Goal: Transaction & Acquisition: Purchase product/service

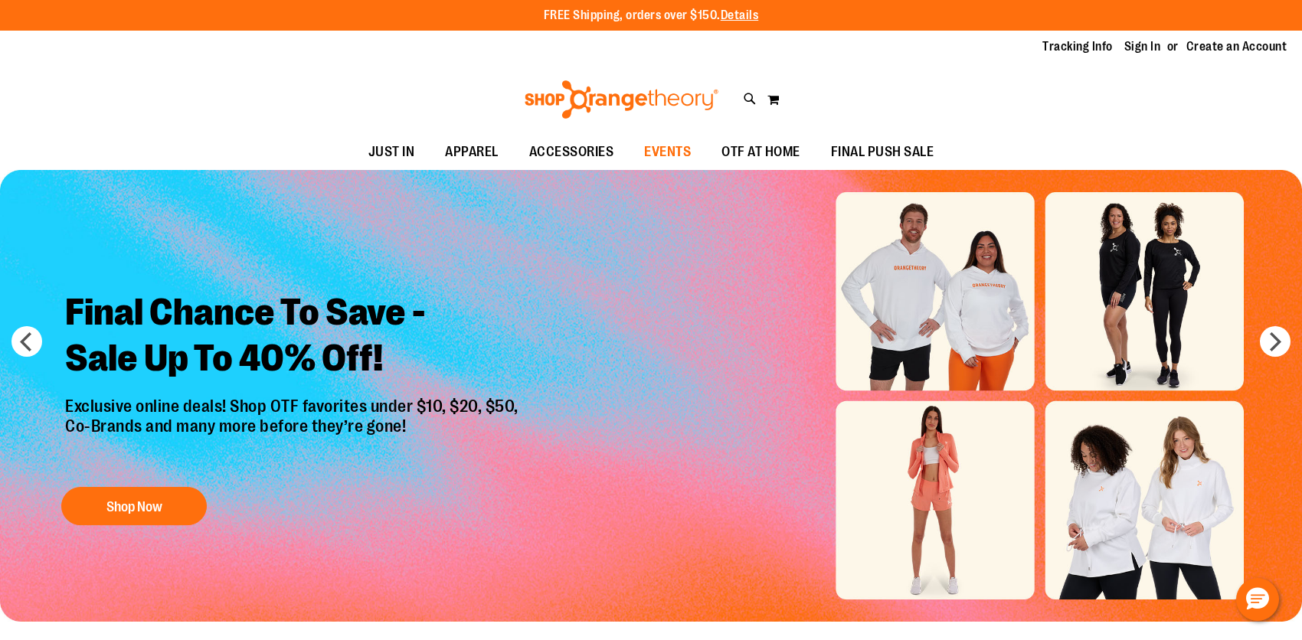
click at [666, 154] on span "EVENTS" at bounding box center [667, 152] width 47 height 34
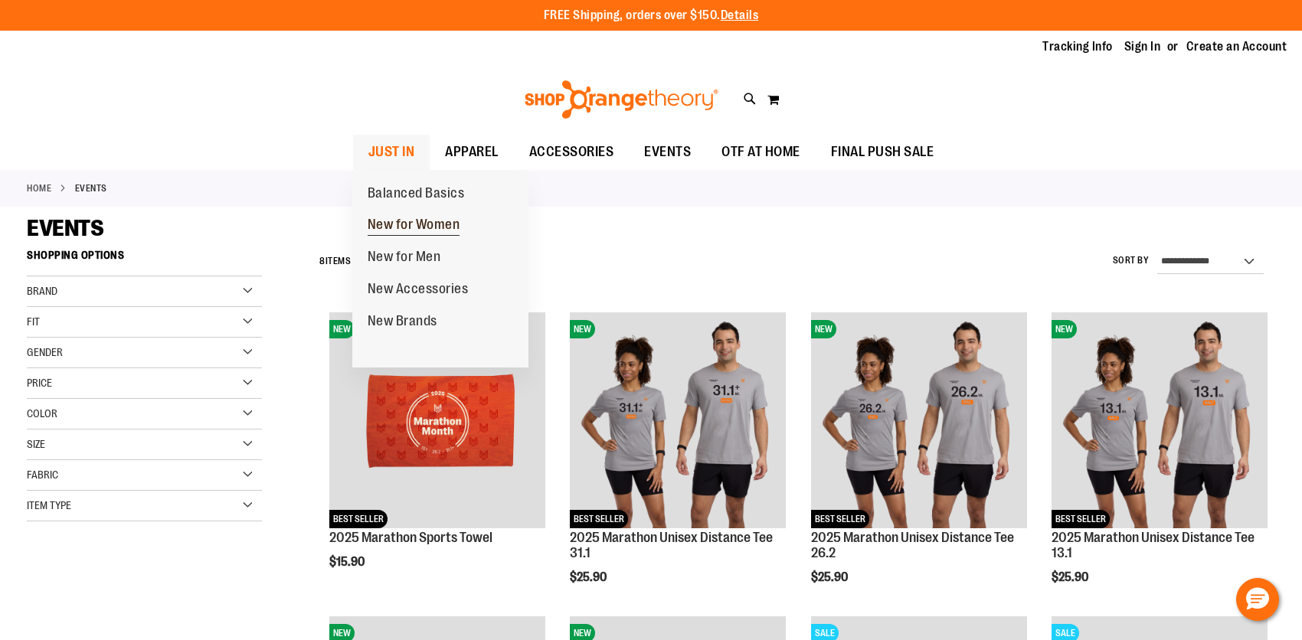
click at [397, 221] on span "New for Women" at bounding box center [414, 226] width 93 height 19
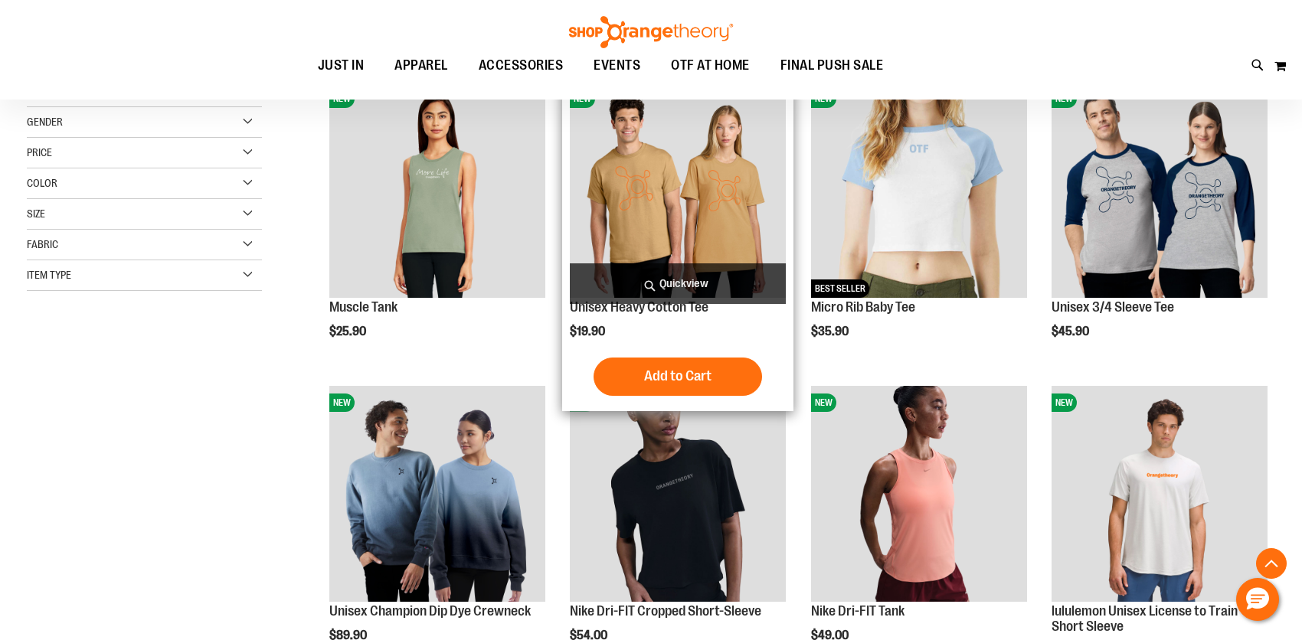
scroll to position [459, 0]
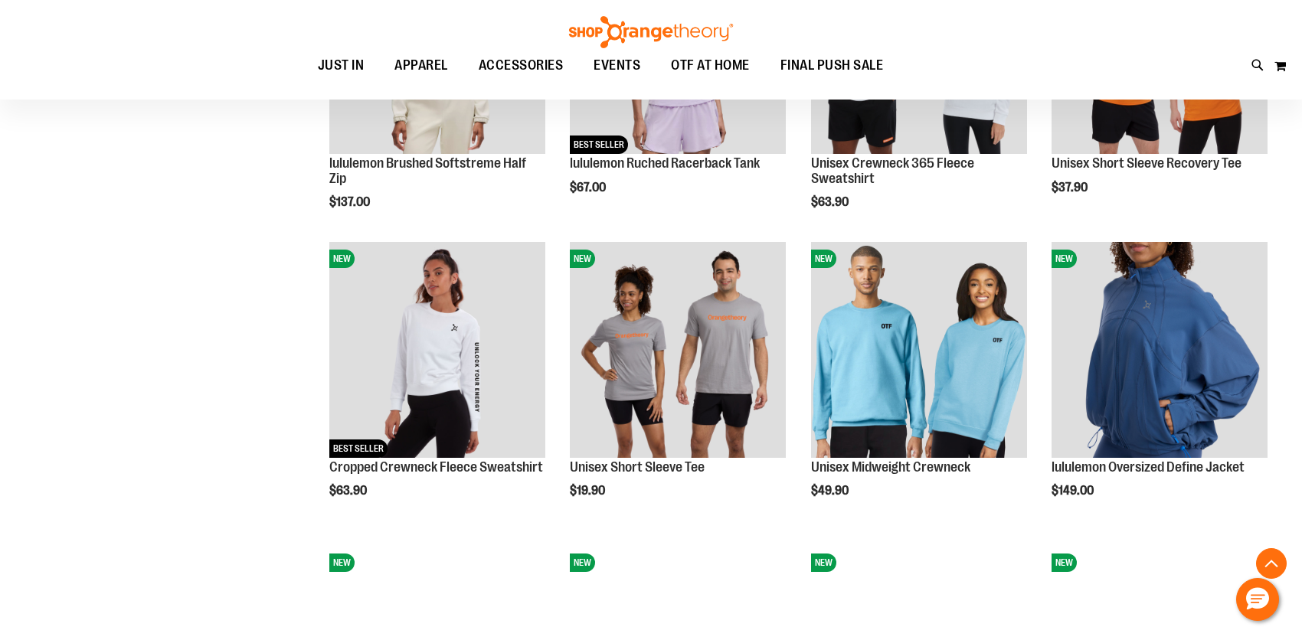
scroll to position [1072, 0]
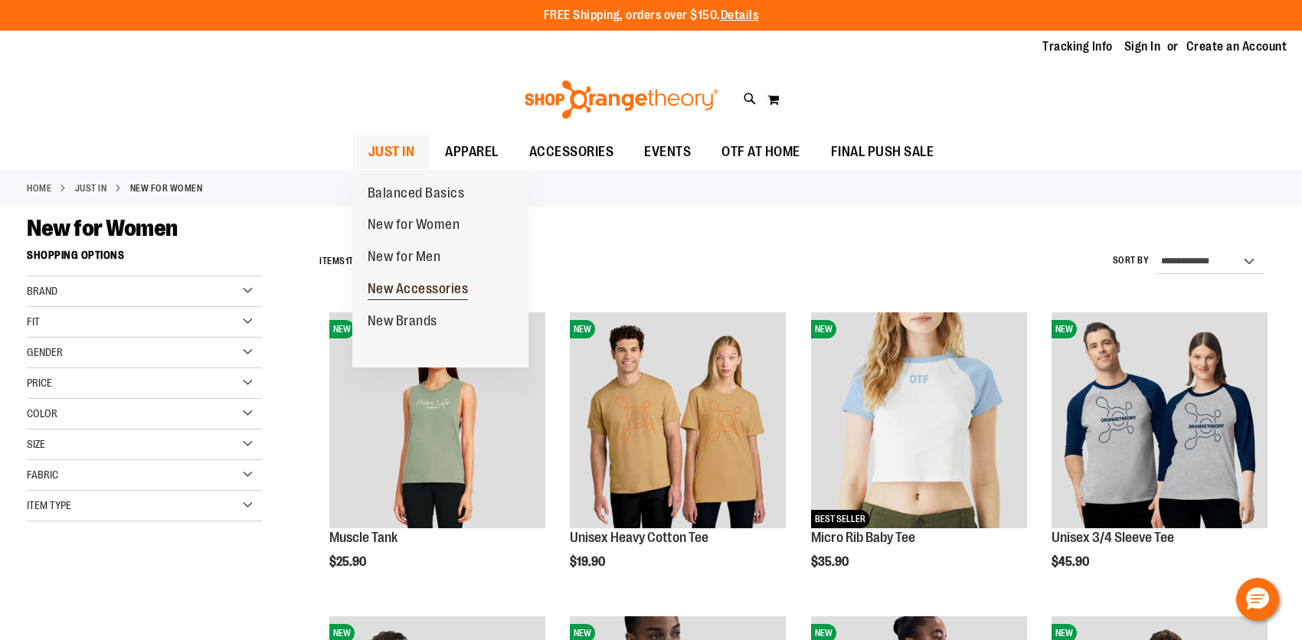
click at [400, 292] on span "New Accessories" at bounding box center [418, 290] width 101 height 19
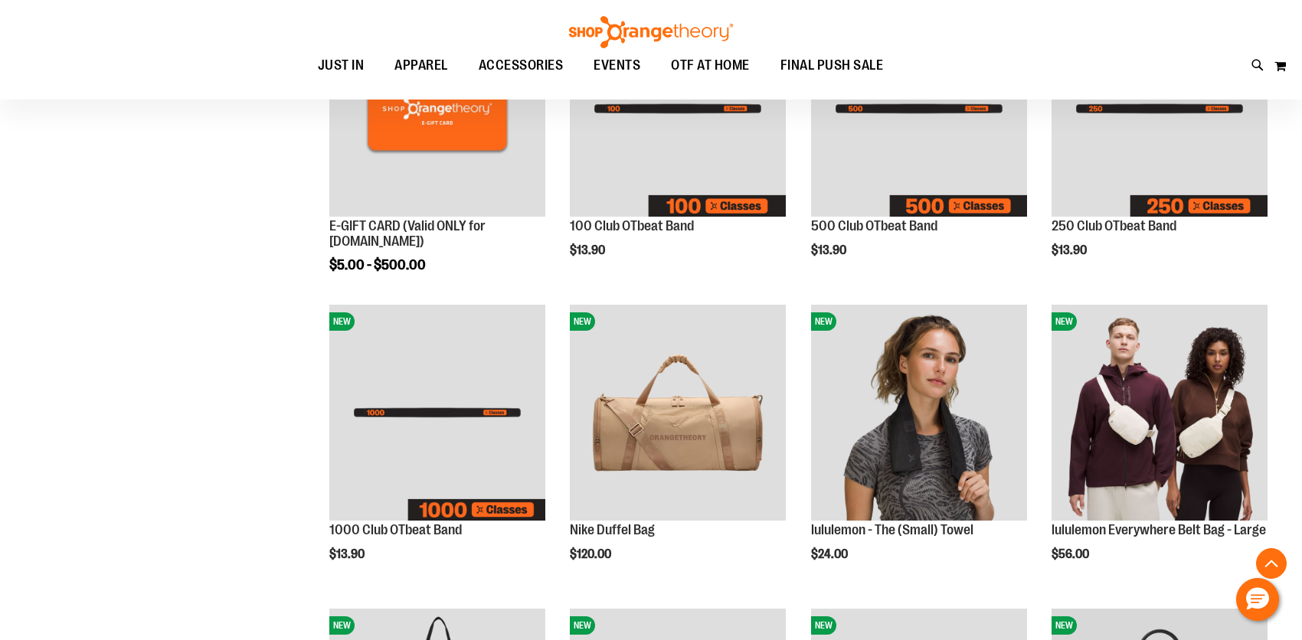
scroll to position [383, 0]
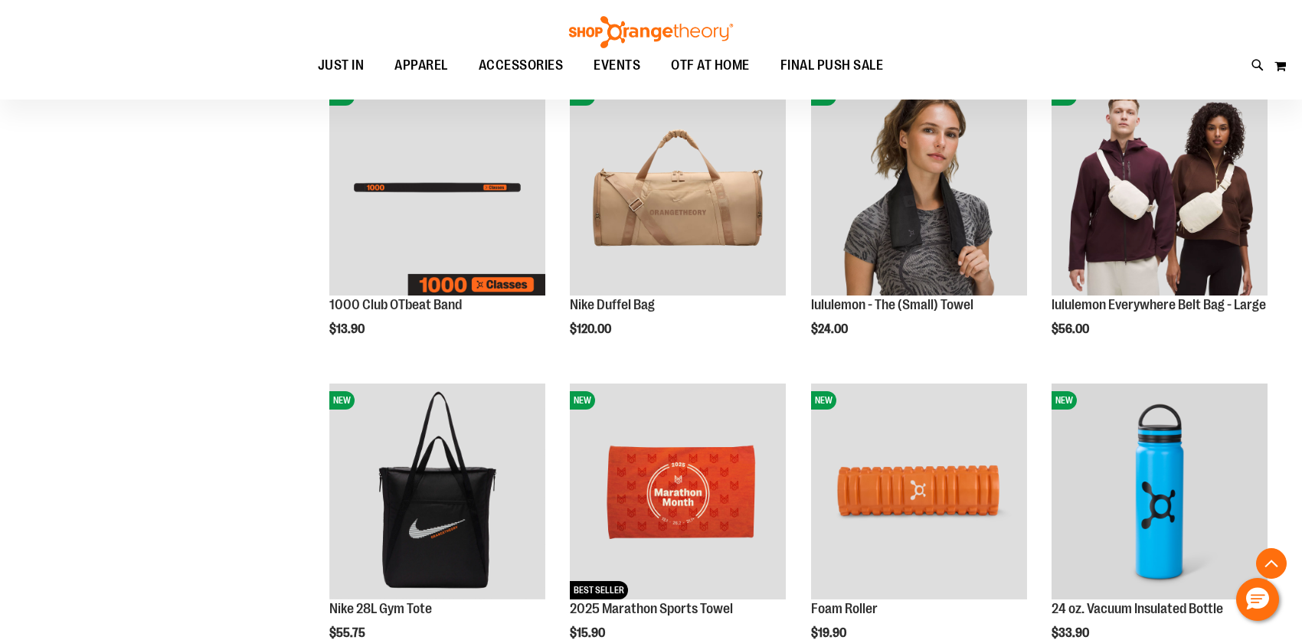
scroll to position [114, 0]
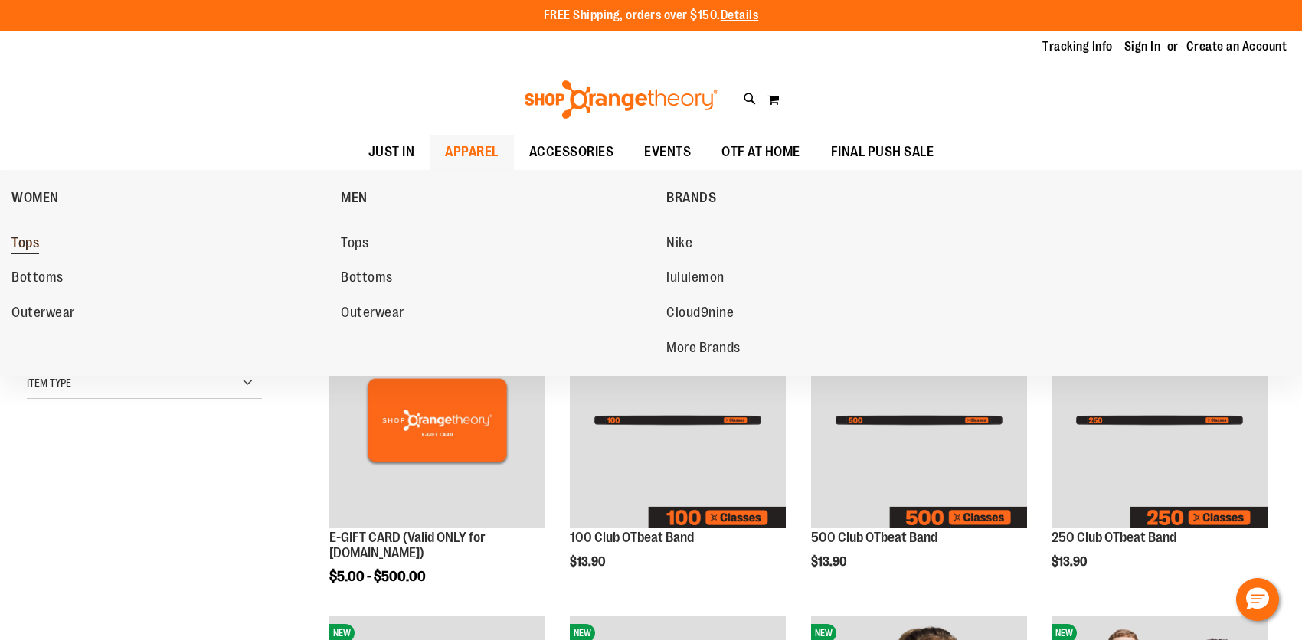
click at [25, 244] on span "Tops" at bounding box center [25, 244] width 28 height 19
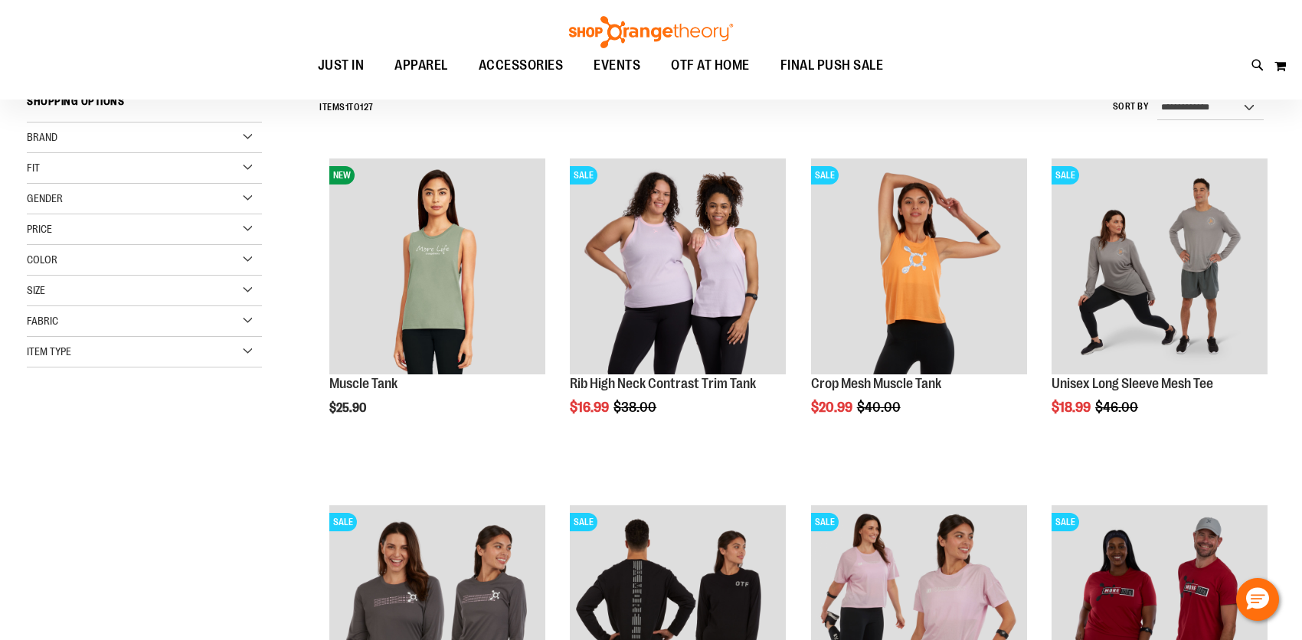
scroll to position [536, 0]
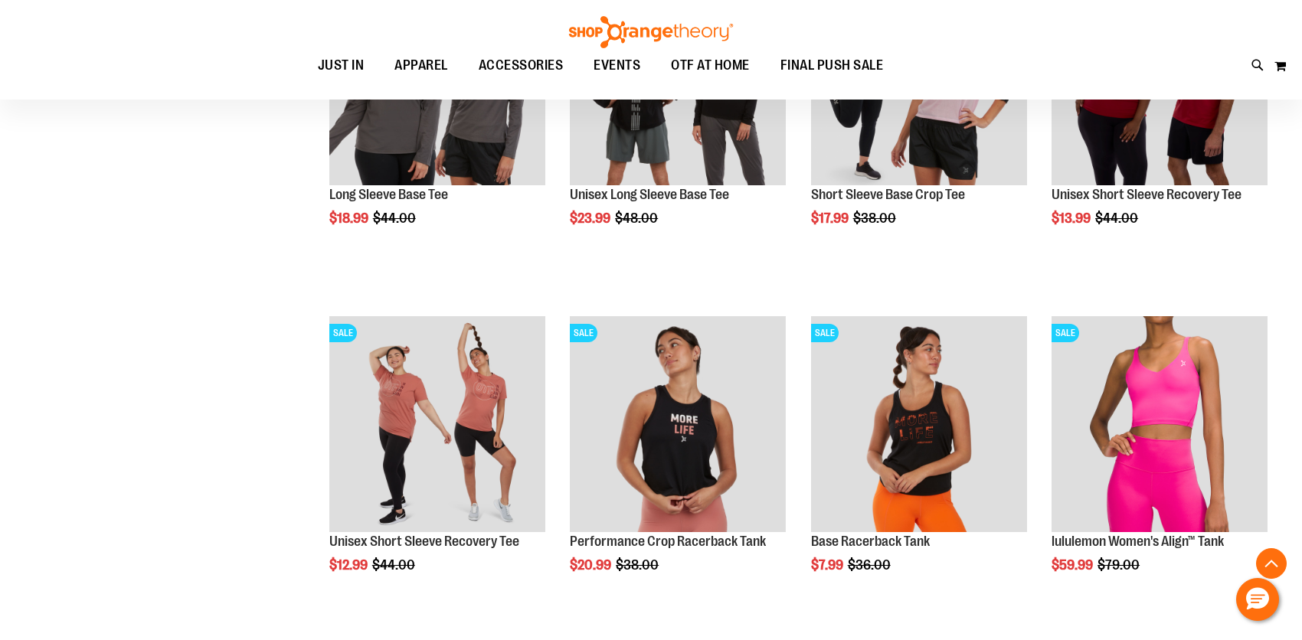
scroll to position [306, 0]
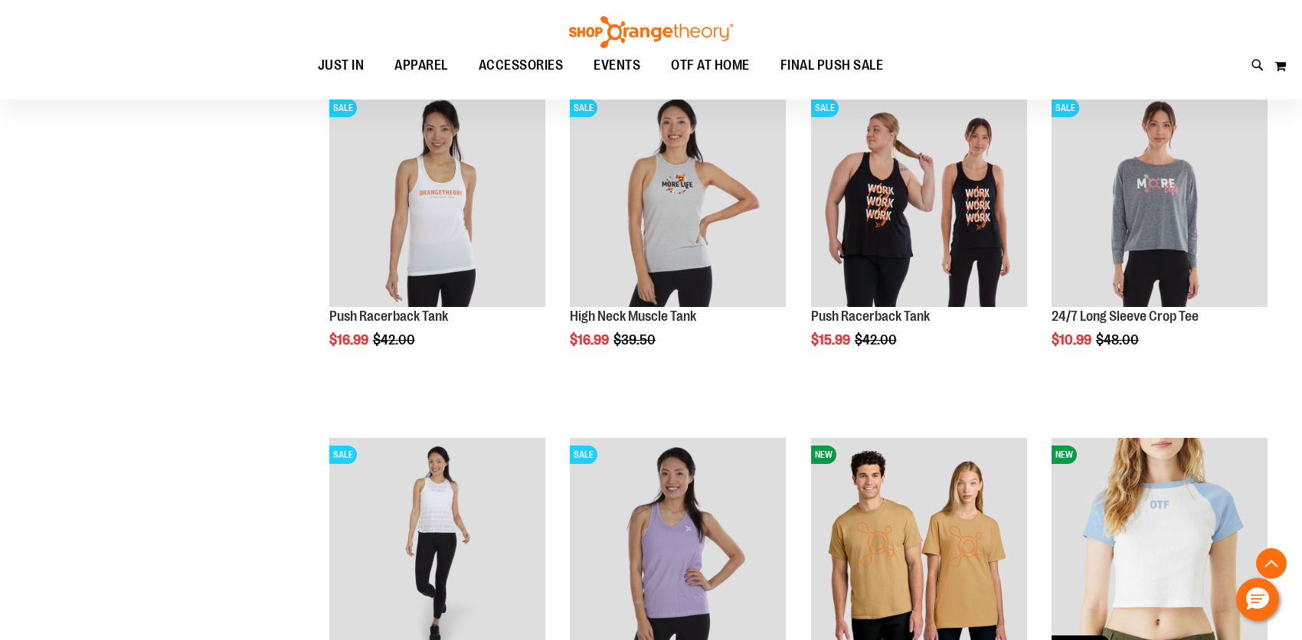
scroll to position [2757, 0]
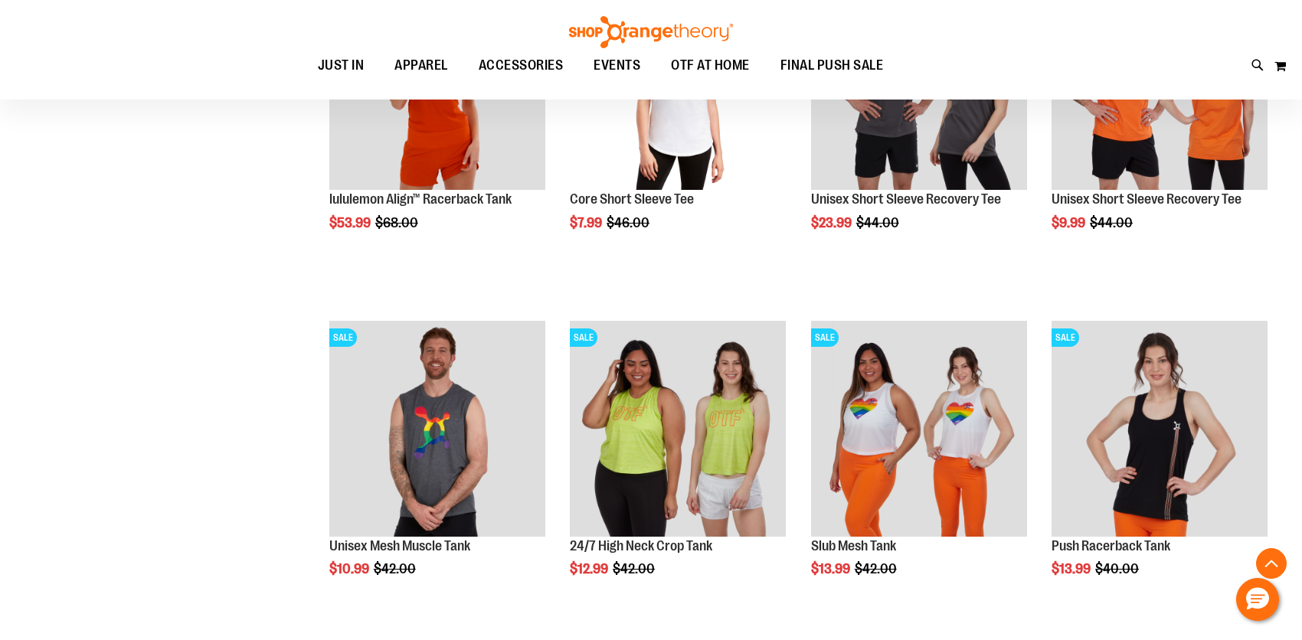
scroll to position [919, 0]
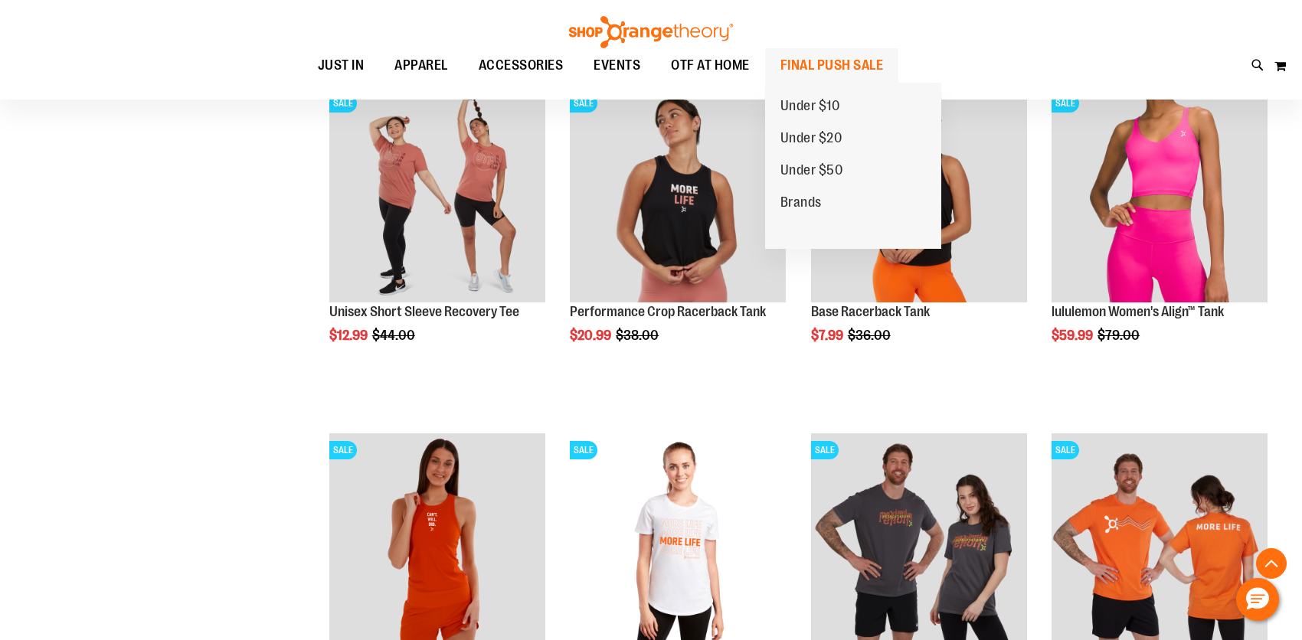
click at [838, 65] on span "FINAL PUSH SALE" at bounding box center [831, 65] width 103 height 34
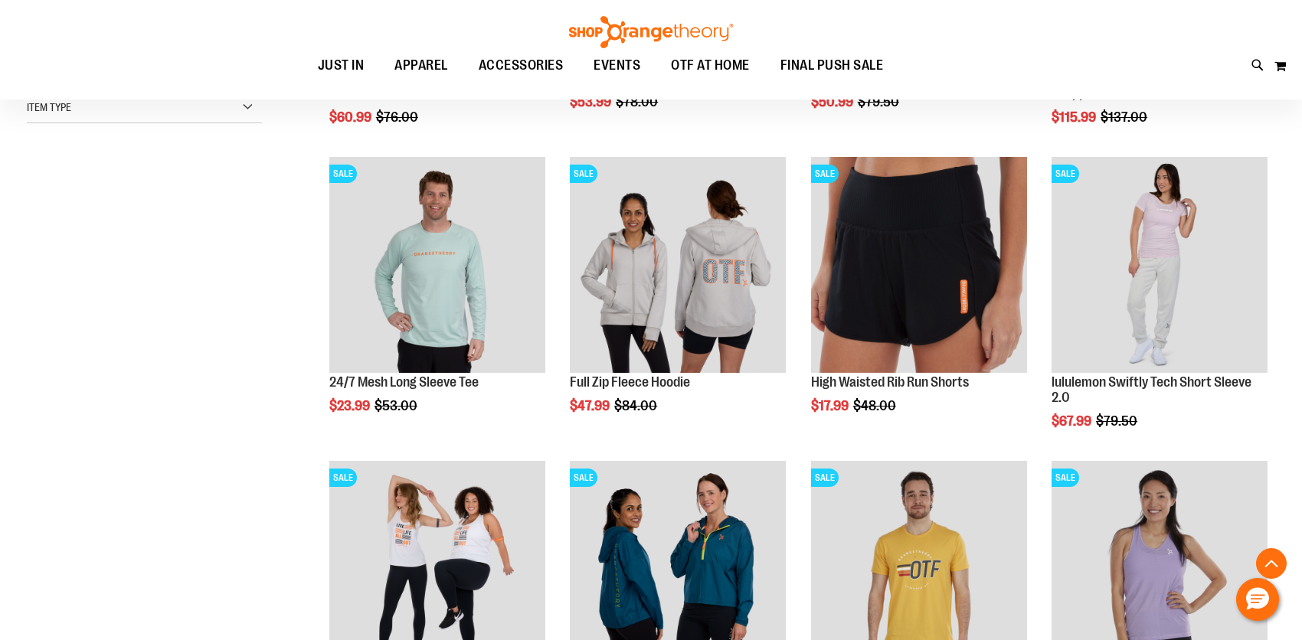
scroll to position [459, 0]
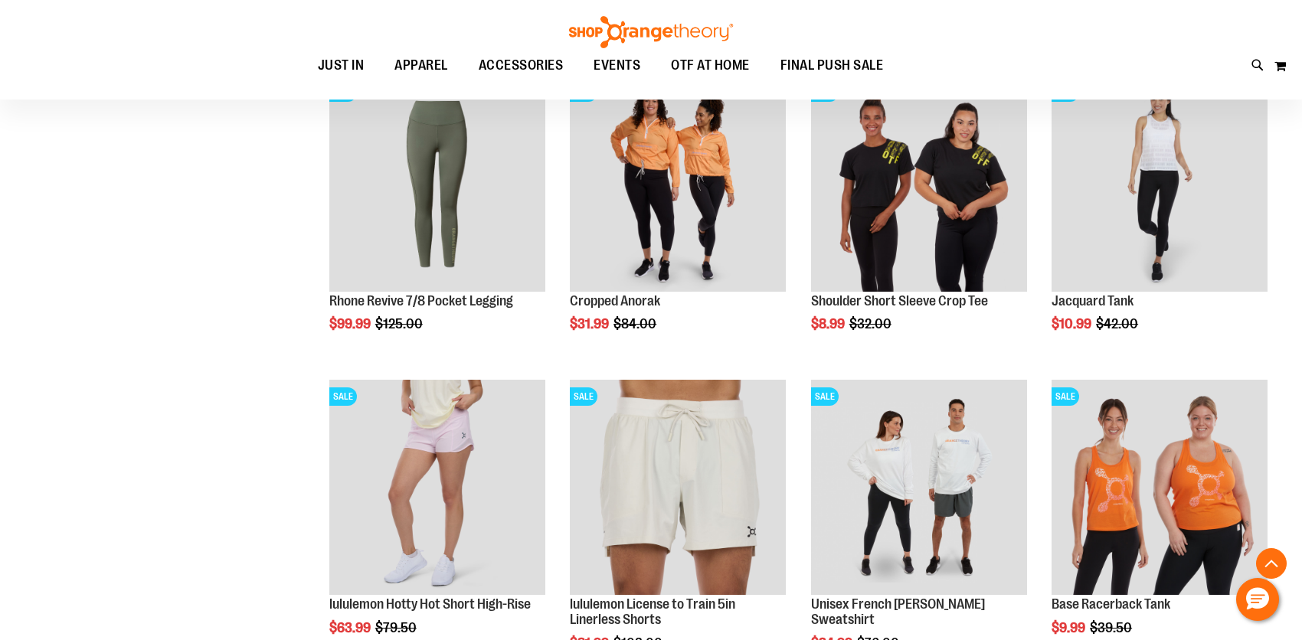
scroll to position [1225, 0]
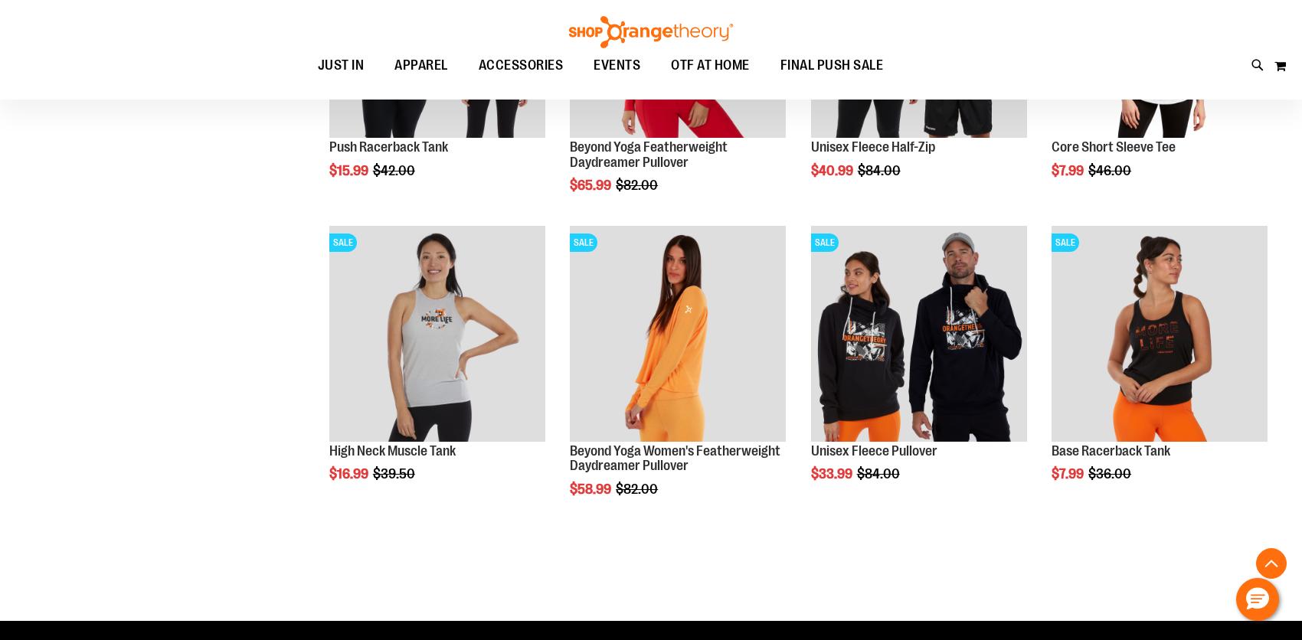
scroll to position [2527, 0]
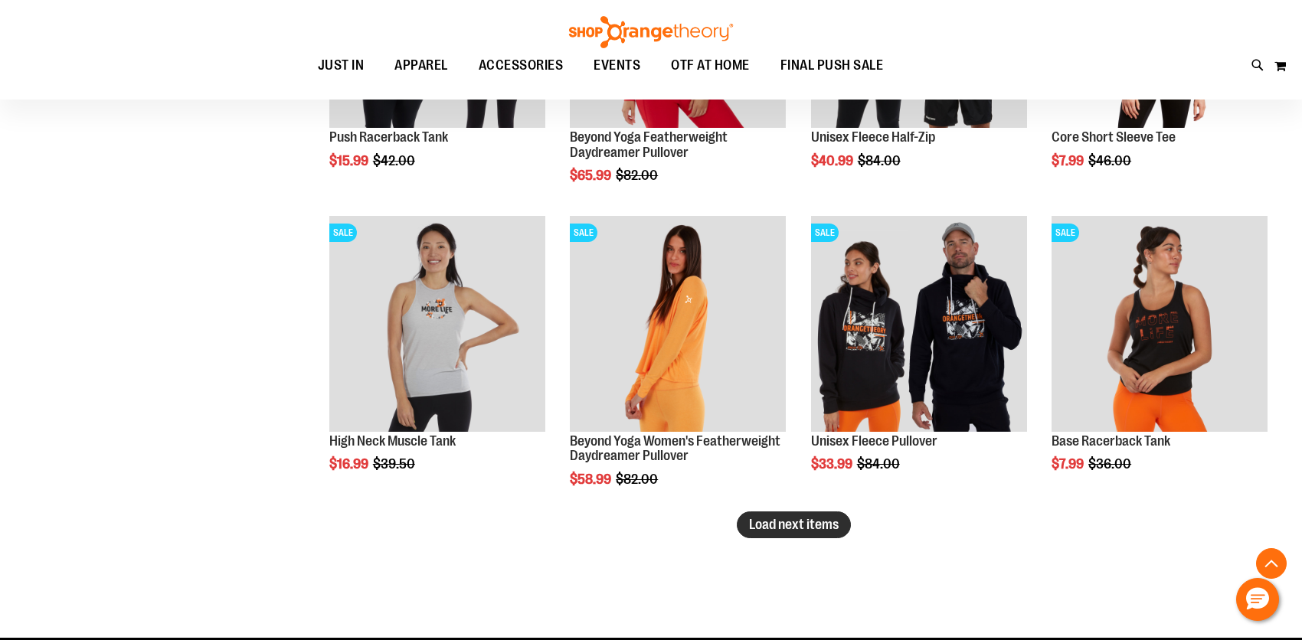
click at [812, 521] on span "Load next items" at bounding box center [794, 524] width 90 height 15
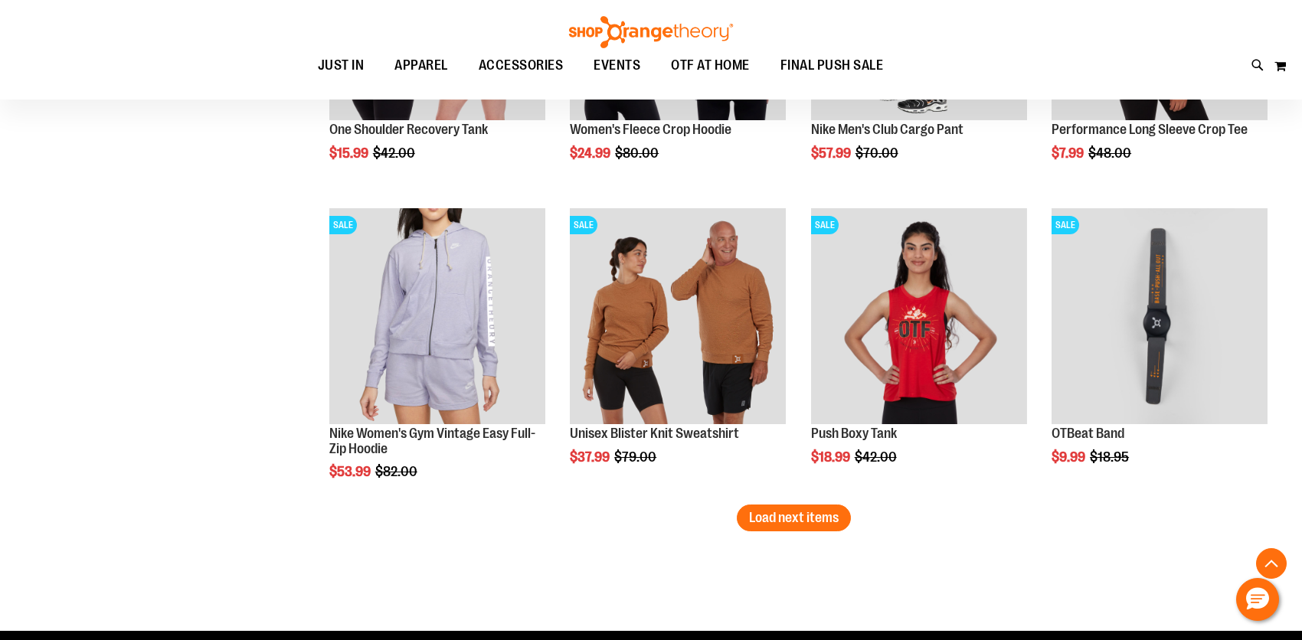
scroll to position [3522, 0]
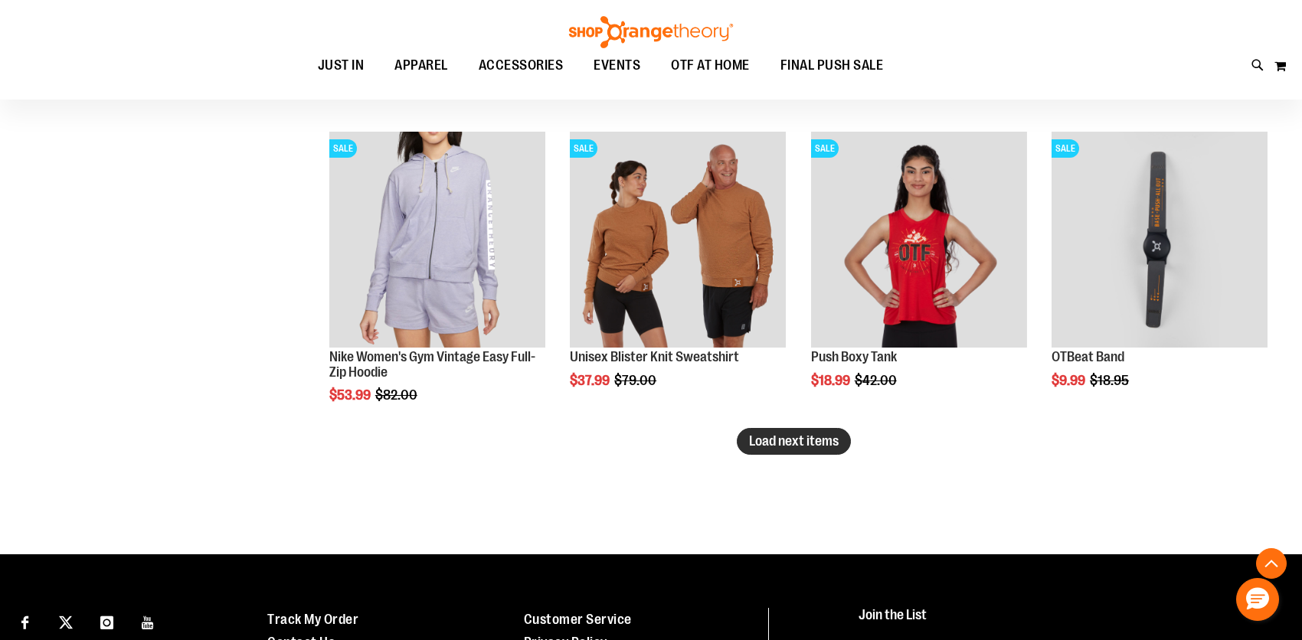
click at [781, 447] on span "Load next items" at bounding box center [794, 440] width 90 height 15
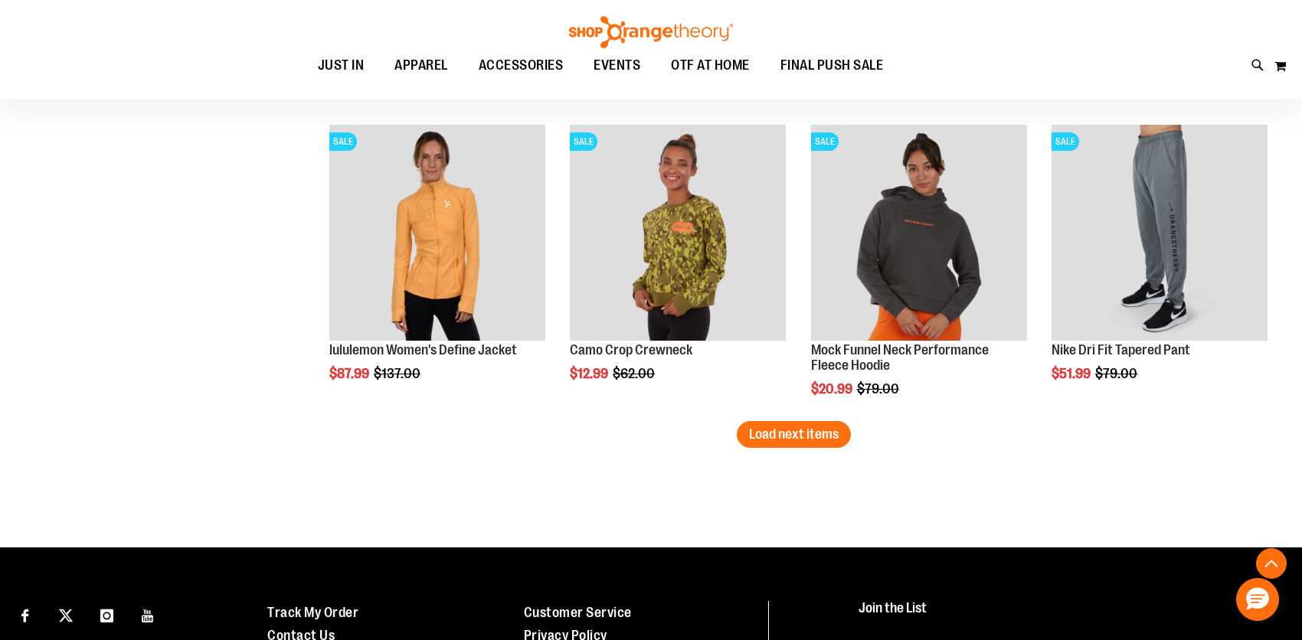
scroll to position [4441, 0]
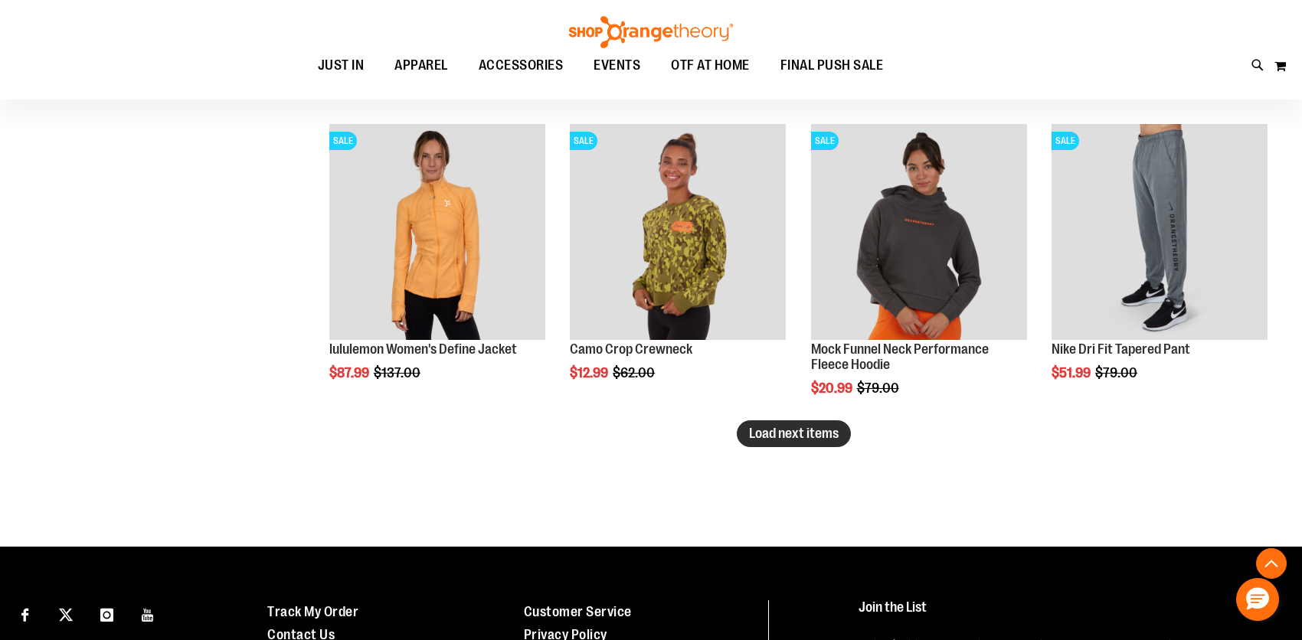
click at [753, 426] on span "Load next items" at bounding box center [794, 433] width 90 height 15
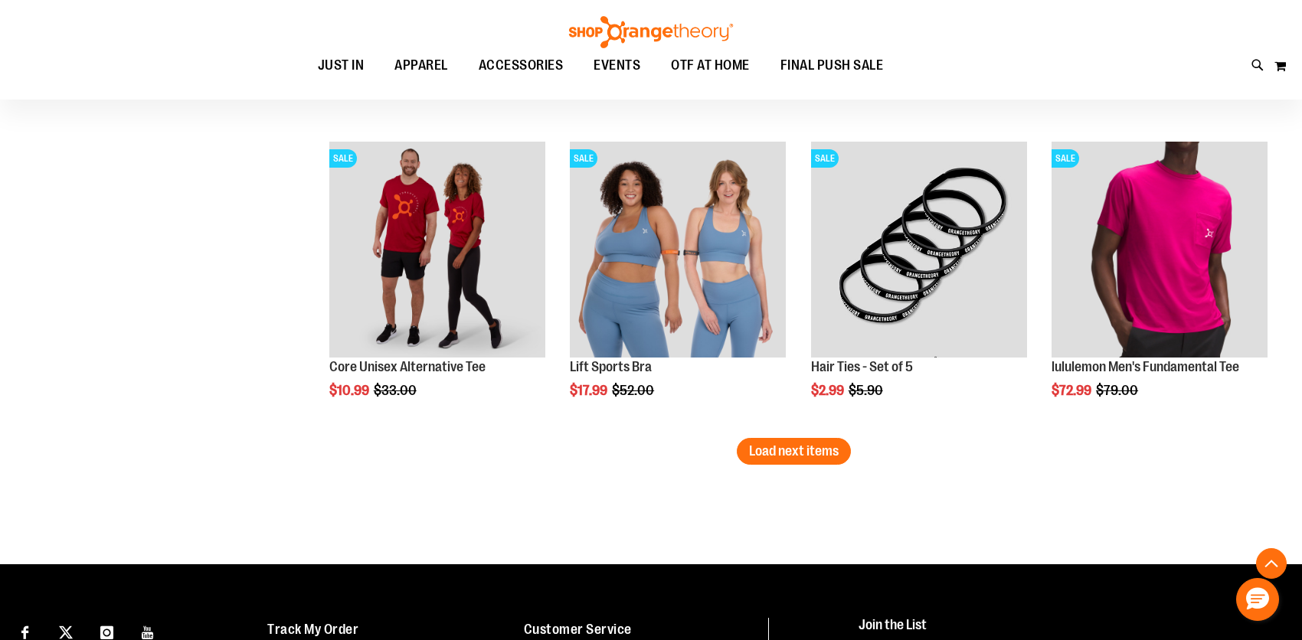
scroll to position [5360, 0]
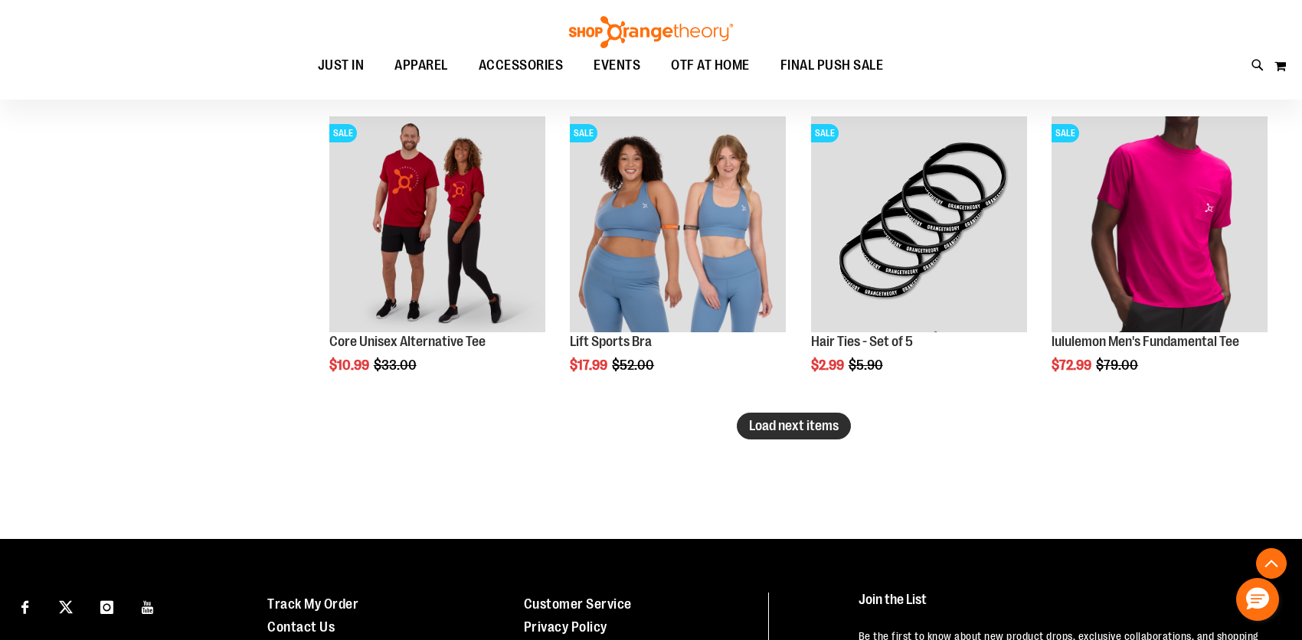
click at [826, 428] on span "Load next items" at bounding box center [794, 425] width 90 height 15
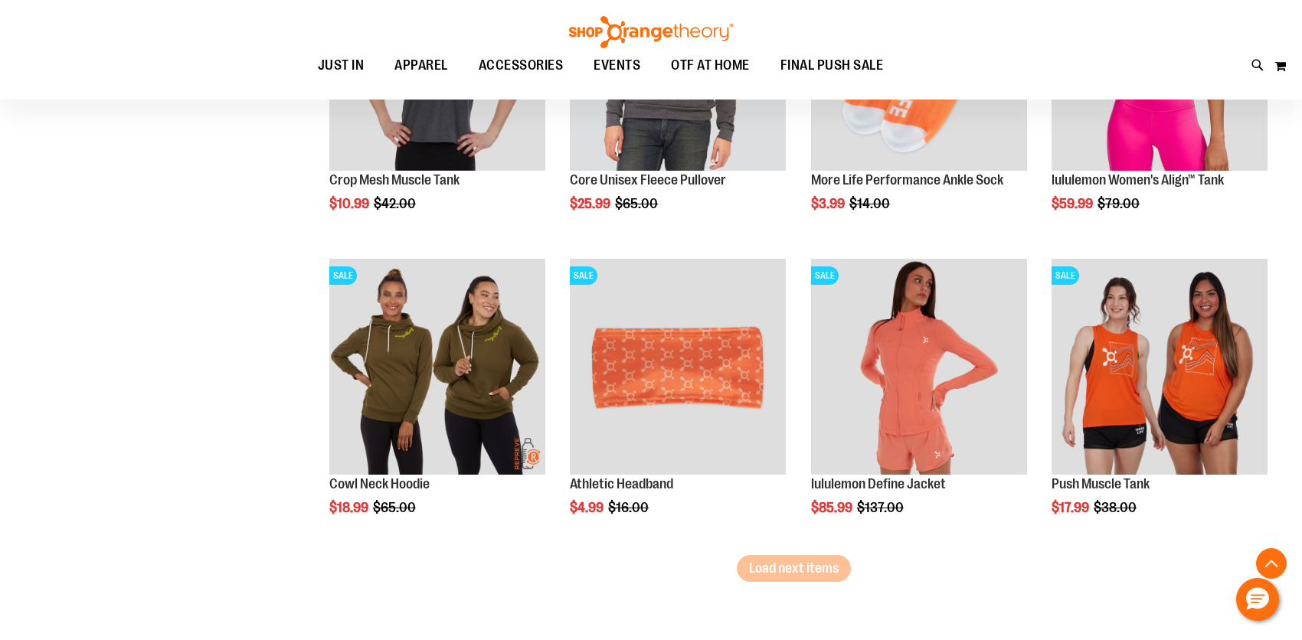
scroll to position [6202, 0]
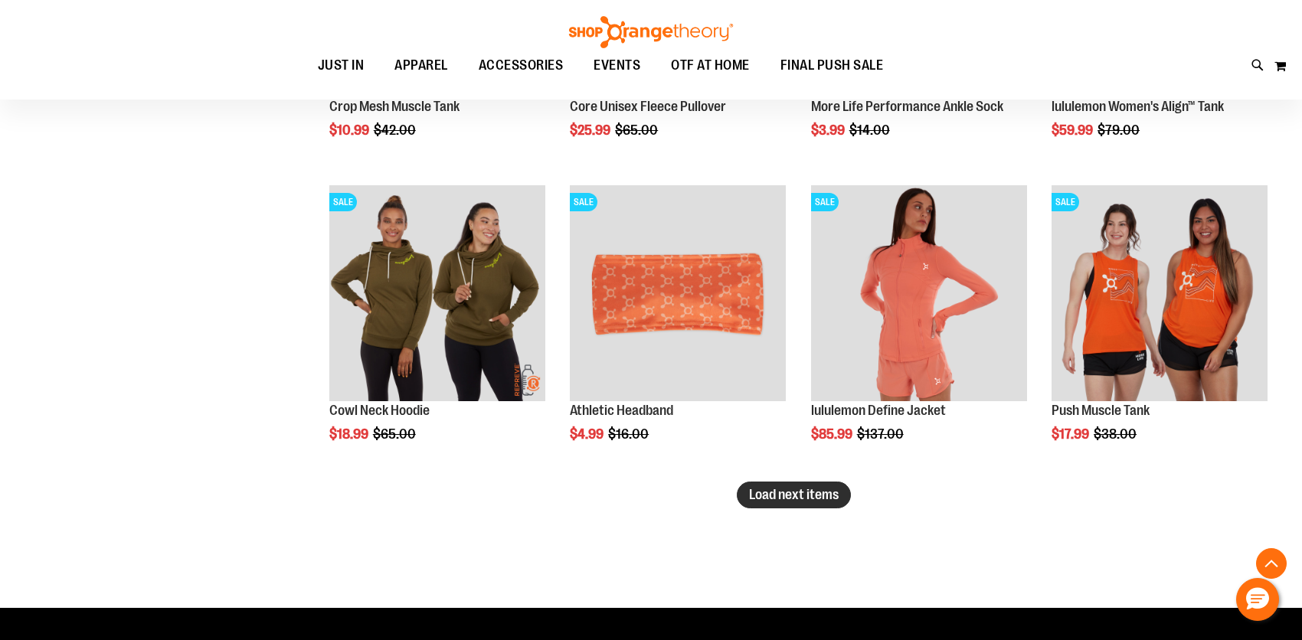
click at [829, 494] on span "Load next items" at bounding box center [794, 494] width 90 height 15
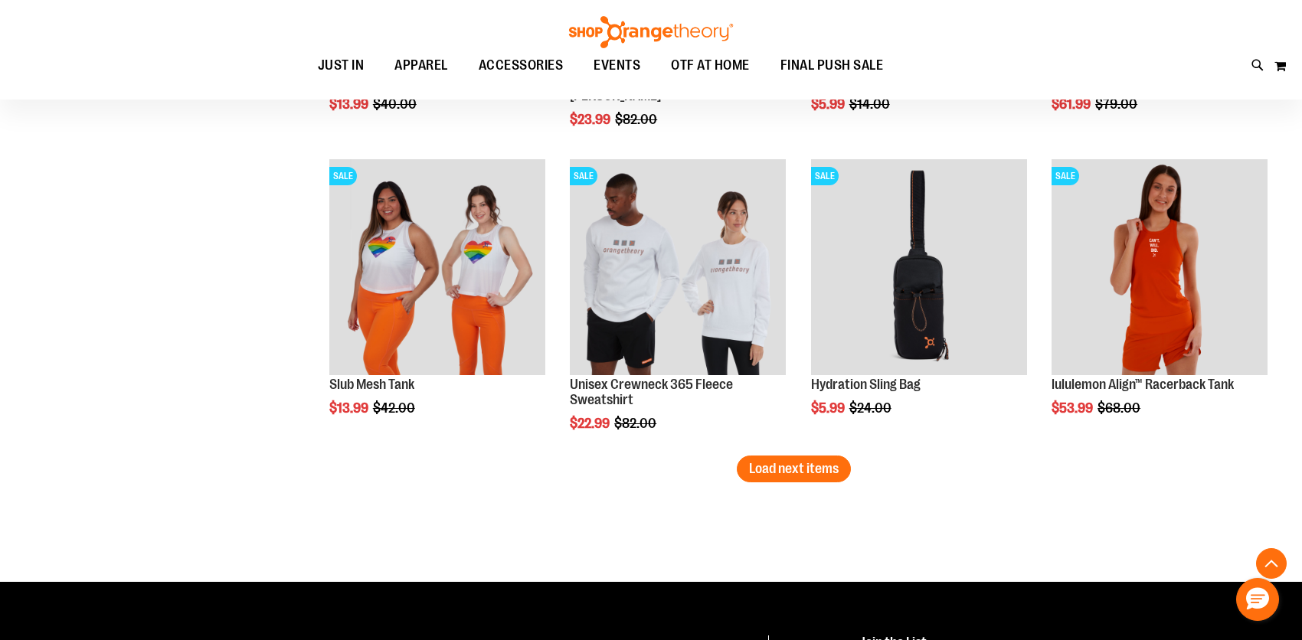
scroll to position [7274, 0]
